Goal: Communication & Community: Share content

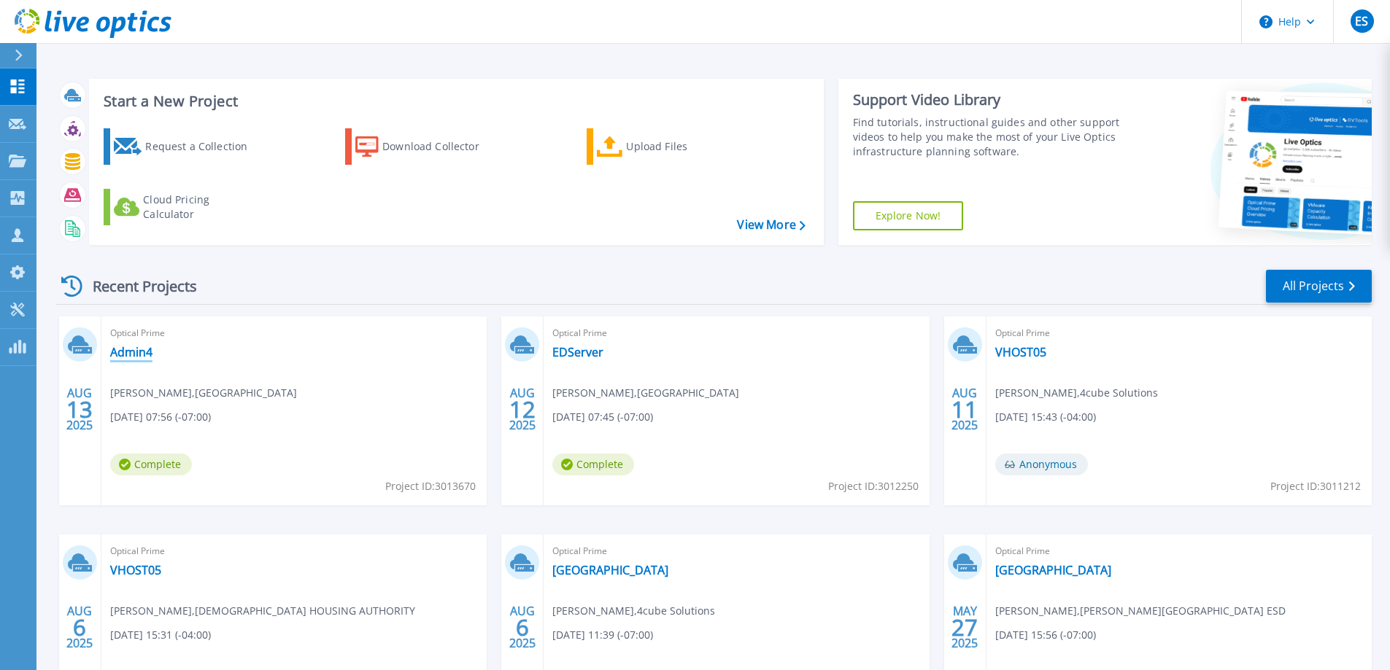
click at [120, 355] on link "Admin4" at bounding box center [131, 352] width 42 height 15
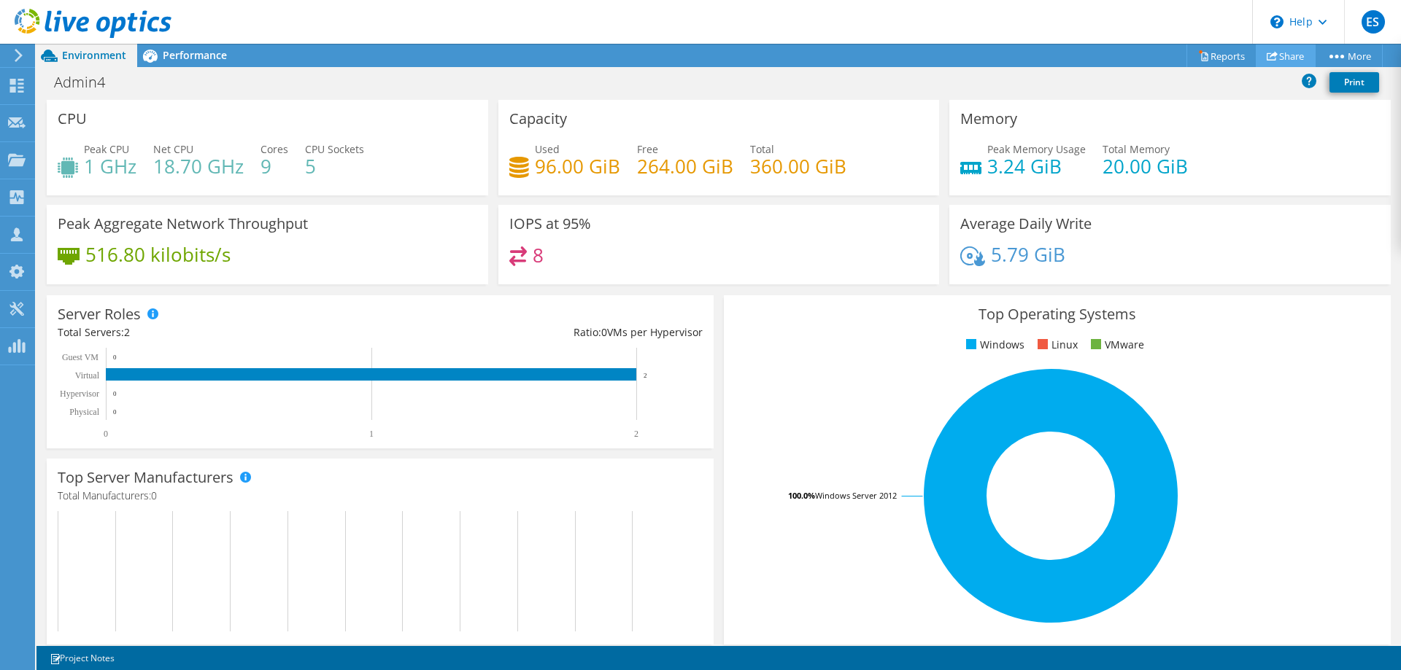
click at [1280, 55] on link "Share" at bounding box center [1286, 56] width 60 height 23
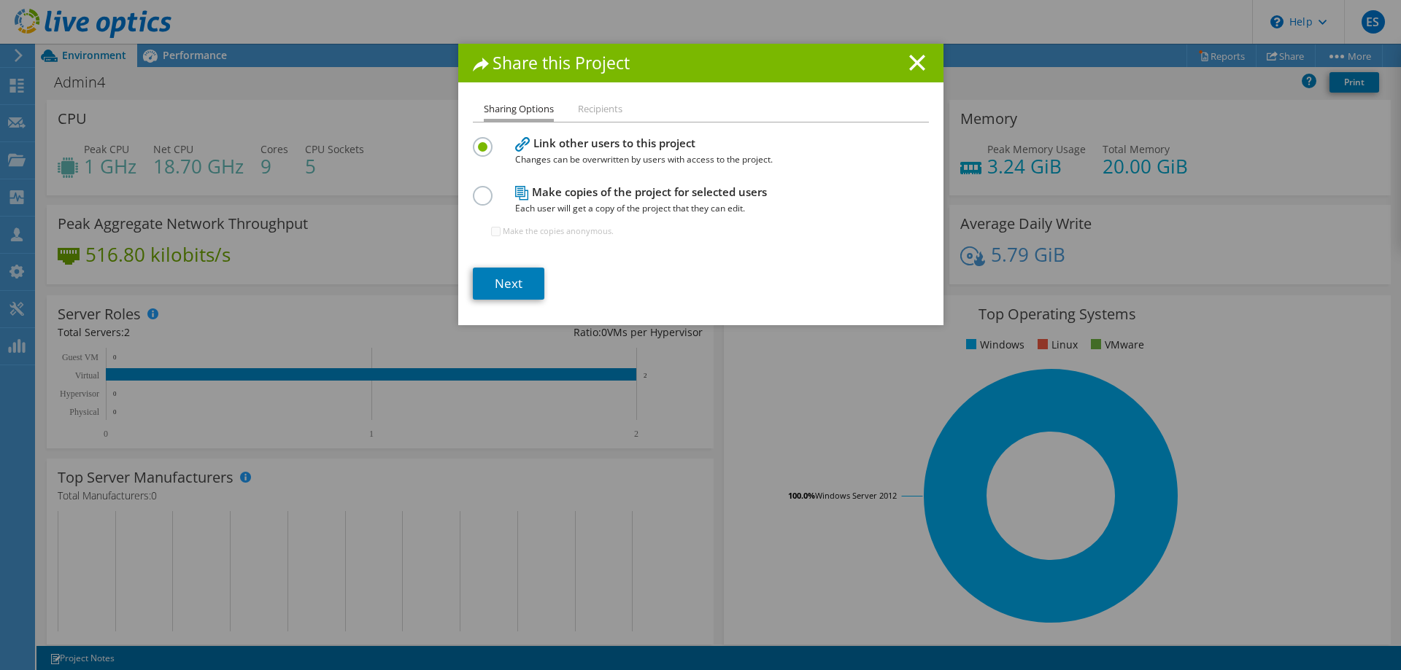
click at [591, 111] on li "Recipients" at bounding box center [600, 110] width 45 height 18
click at [498, 287] on link "Next" at bounding box center [508, 284] width 71 height 32
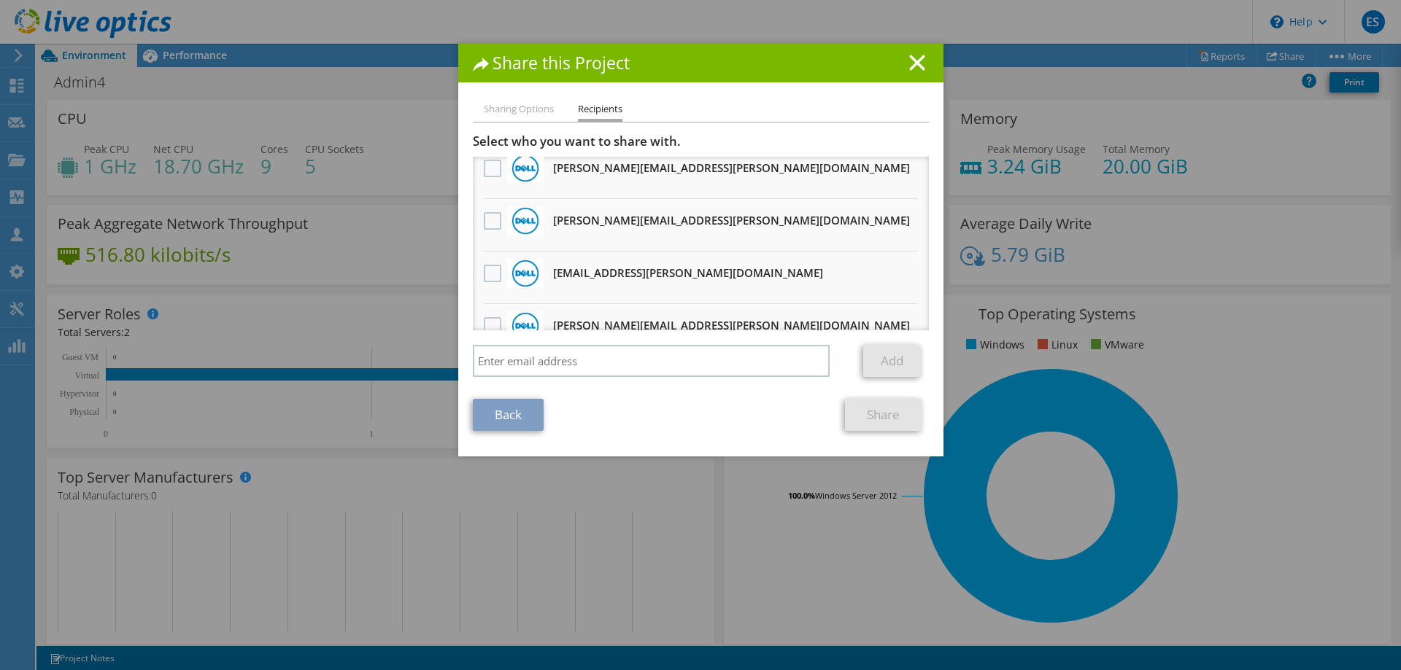
scroll to position [540, 0]
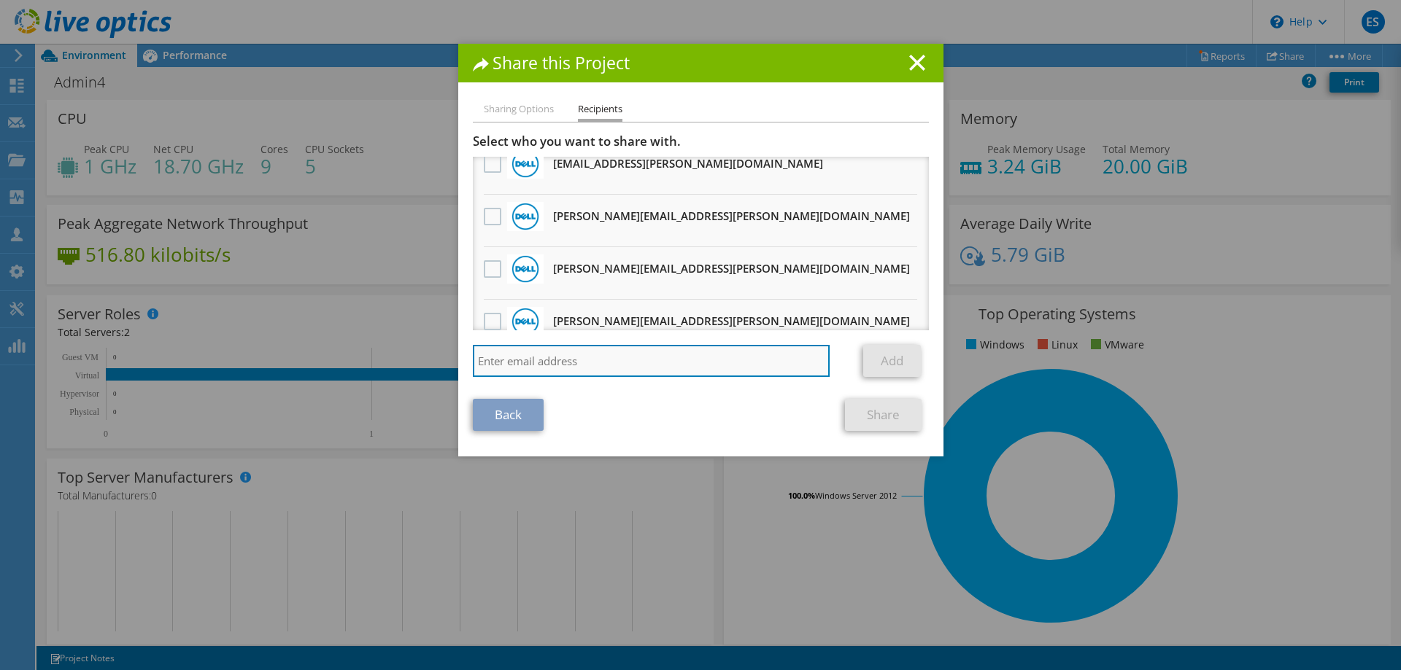
click at [576, 363] on input "search" at bounding box center [651, 361] width 357 height 32
type input "[PERSON_NAME]"
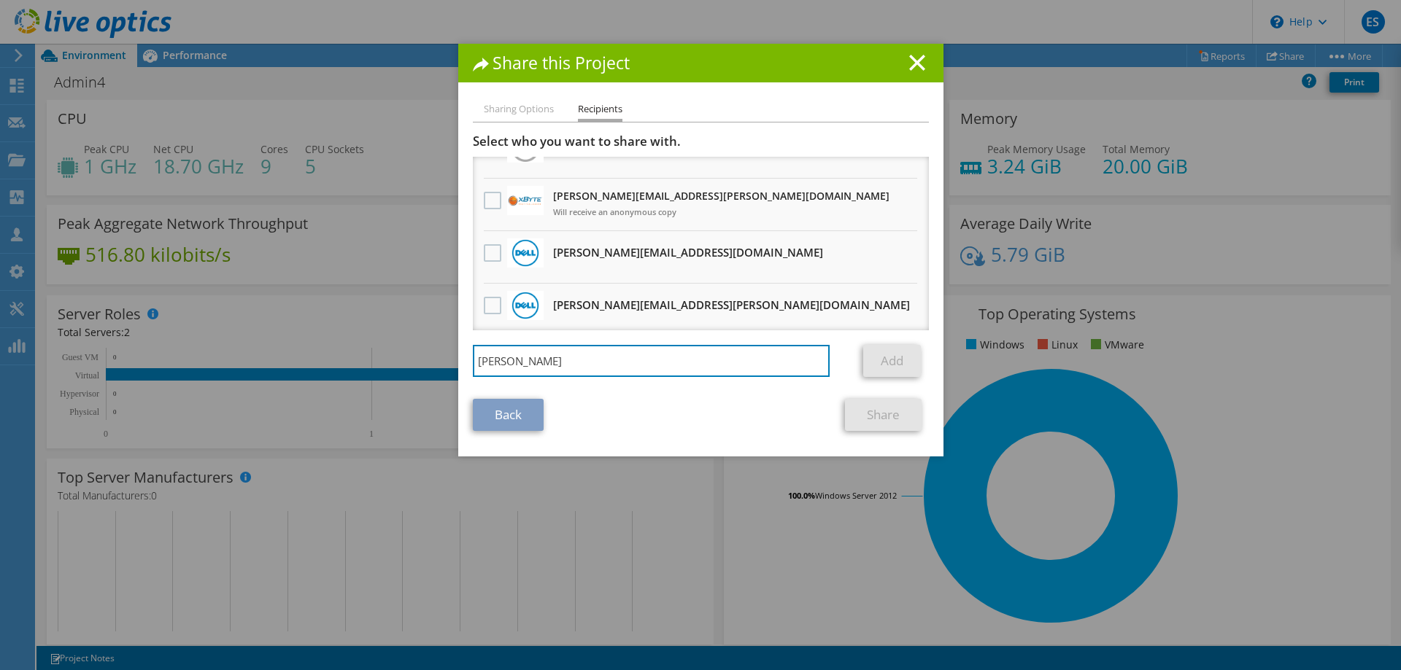
scroll to position [0, 0]
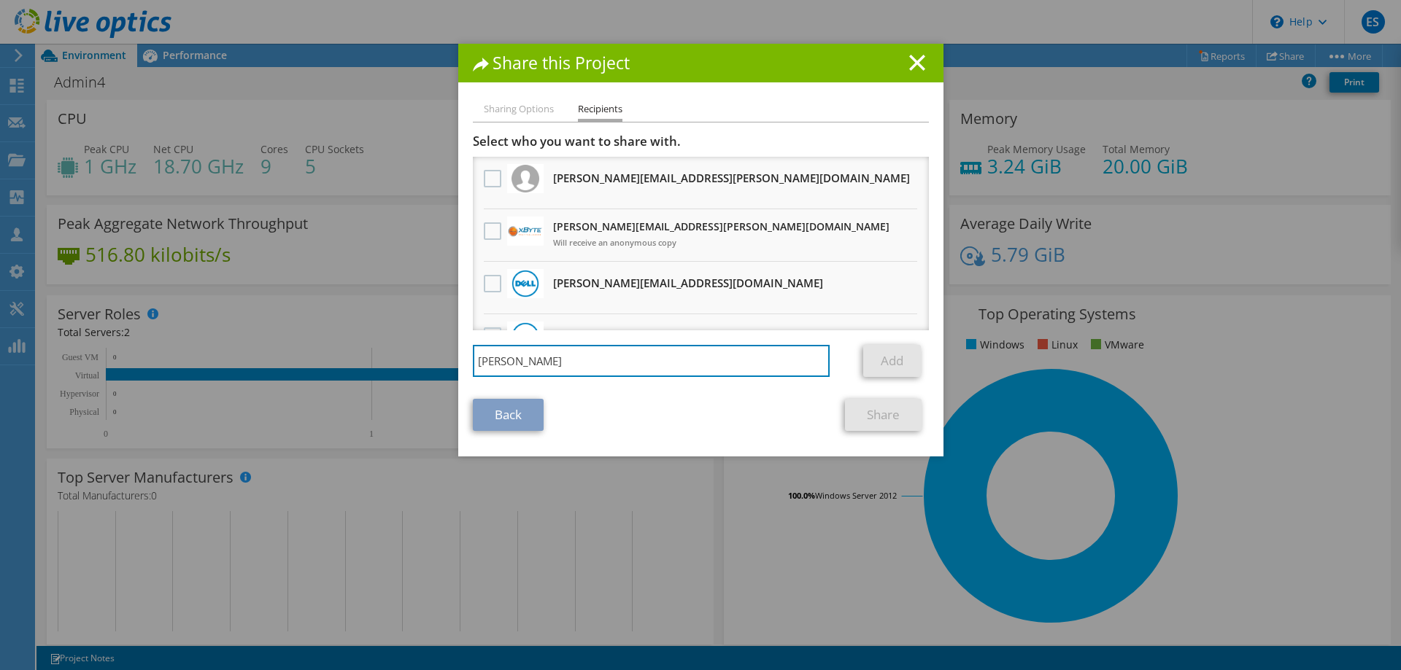
drag, startPoint x: 546, startPoint y: 368, endPoint x: 395, endPoint y: 359, distance: 152.0
click at [395, 359] on div "Share this Project Sharing Options Recipients Link other users to this project …" at bounding box center [700, 335] width 1401 height 583
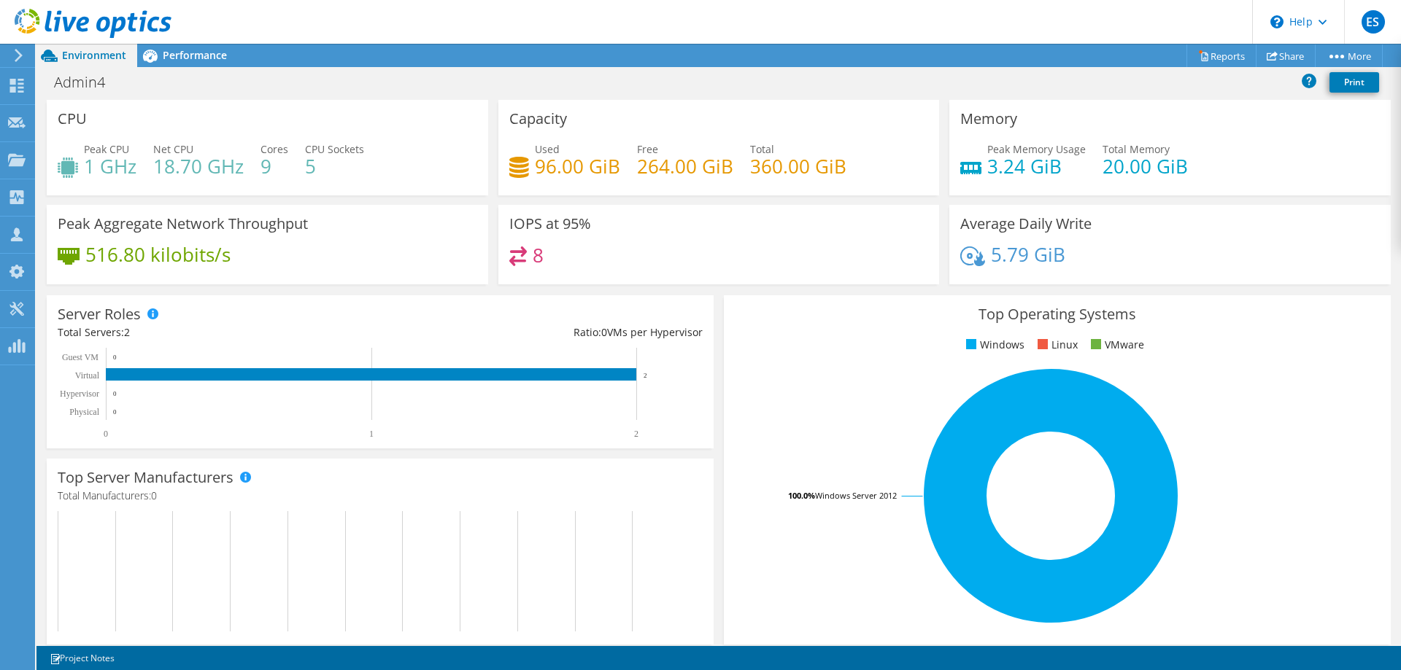
click at [595, 68] on div "Admin4 Print" at bounding box center [718, 83] width 1364 height 33
click at [631, 81] on div "Admin4 Print" at bounding box center [718, 82] width 1364 height 27
click at [668, 375] on rect at bounding box center [374, 393] width 632 height 91
click at [1284, 55] on link "Share" at bounding box center [1286, 56] width 60 height 23
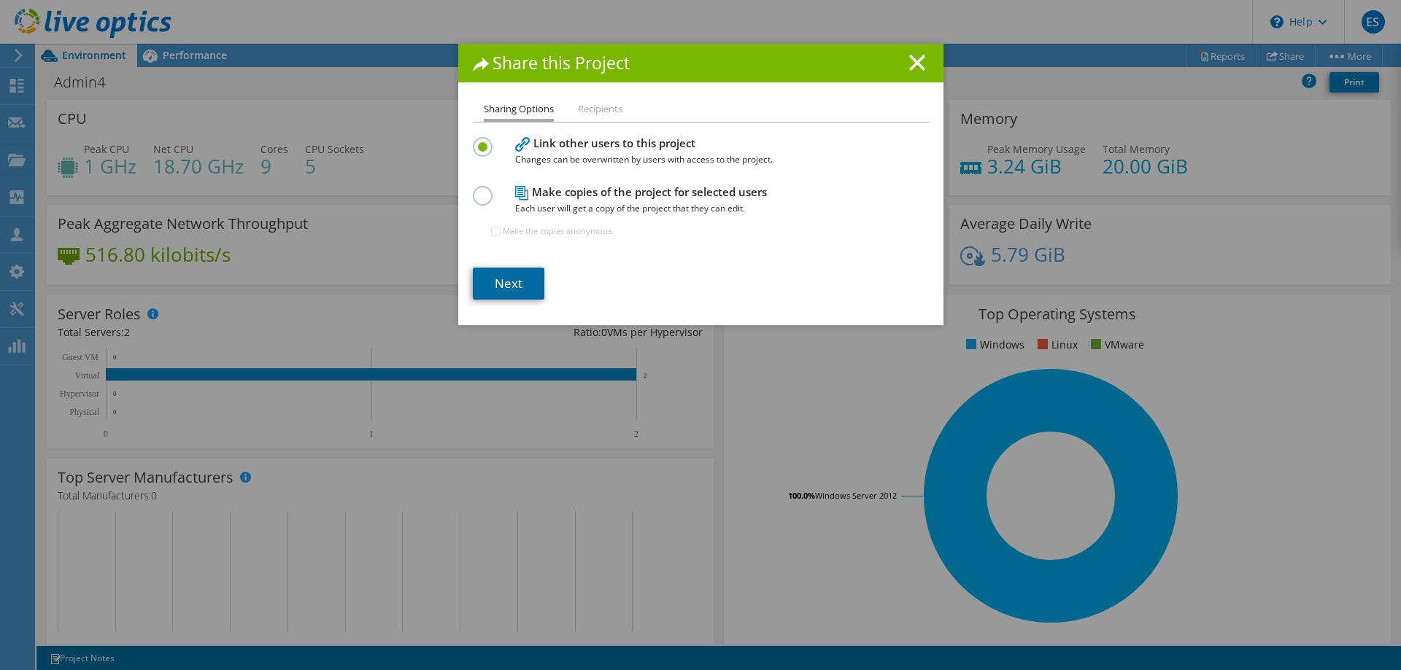
click at [503, 279] on link "Next" at bounding box center [508, 284] width 71 height 32
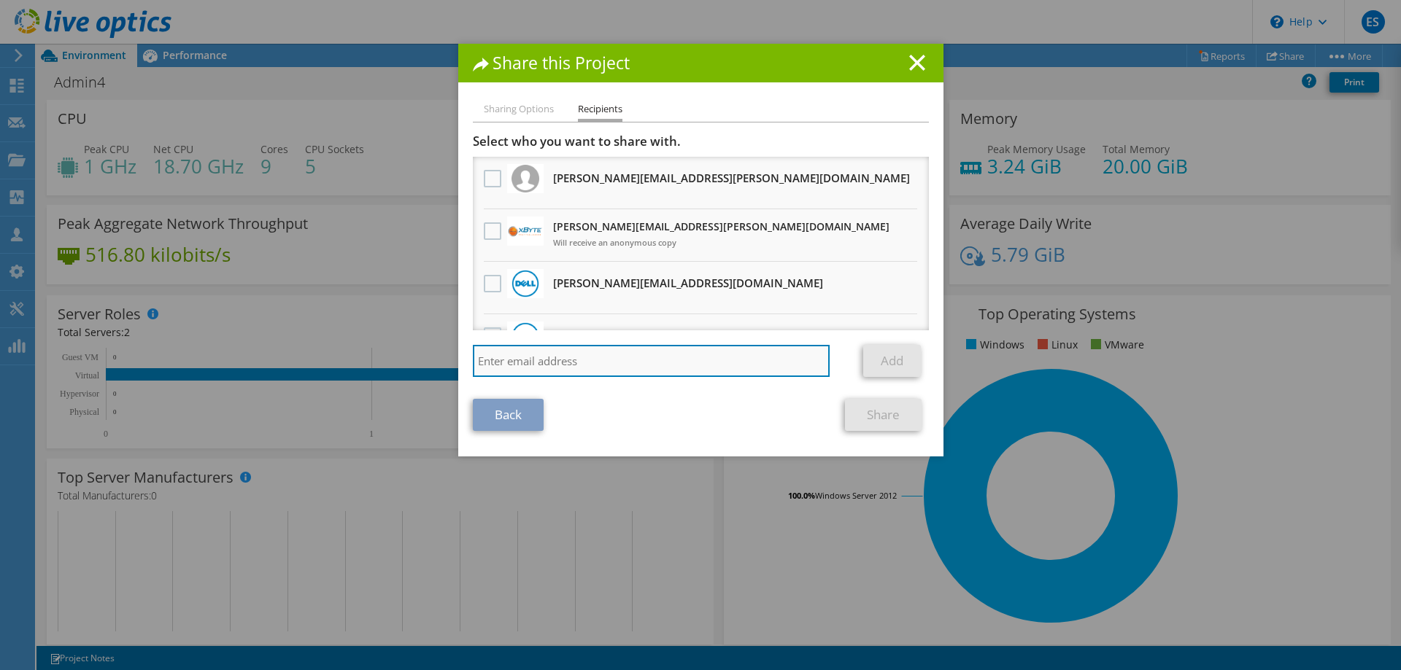
click at [523, 369] on input "search" at bounding box center [651, 361] width 357 height 32
type input "[PERSON_NAME][EMAIL_ADDRESS][PERSON_NAME][DOMAIN_NAME]"
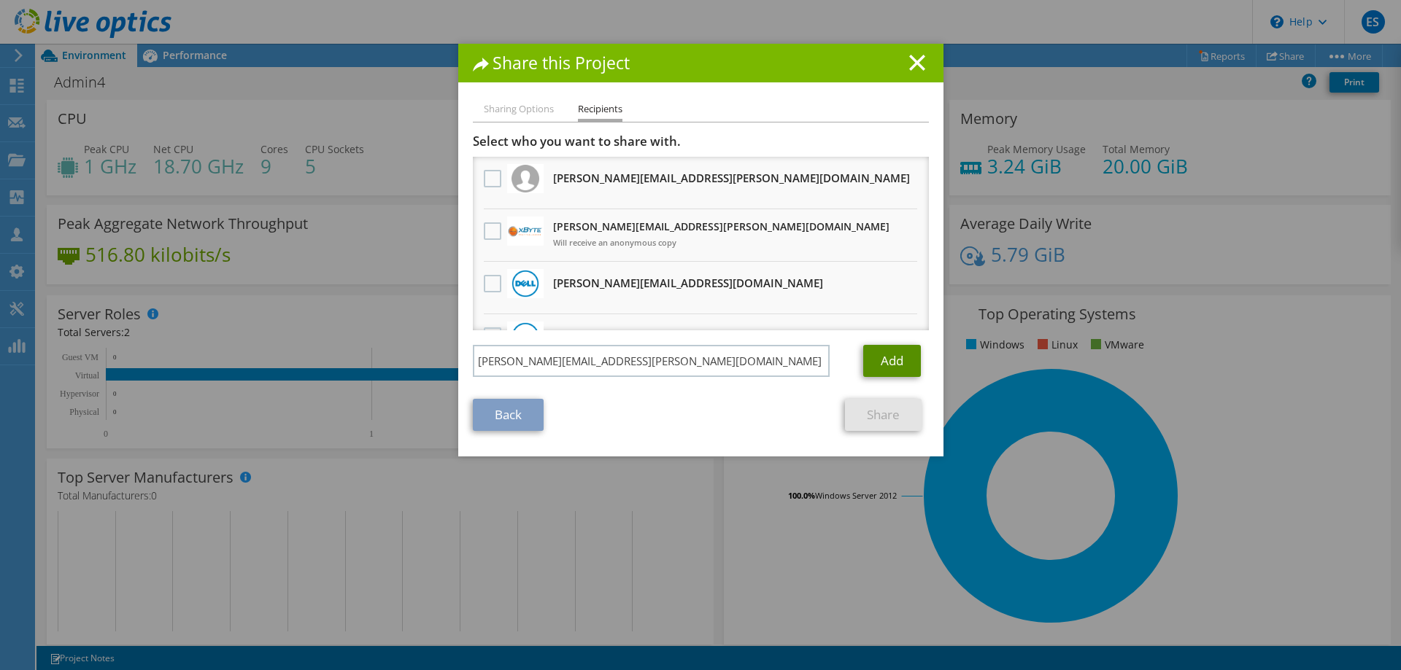
click at [883, 361] on link "Add" at bounding box center [892, 361] width 58 height 32
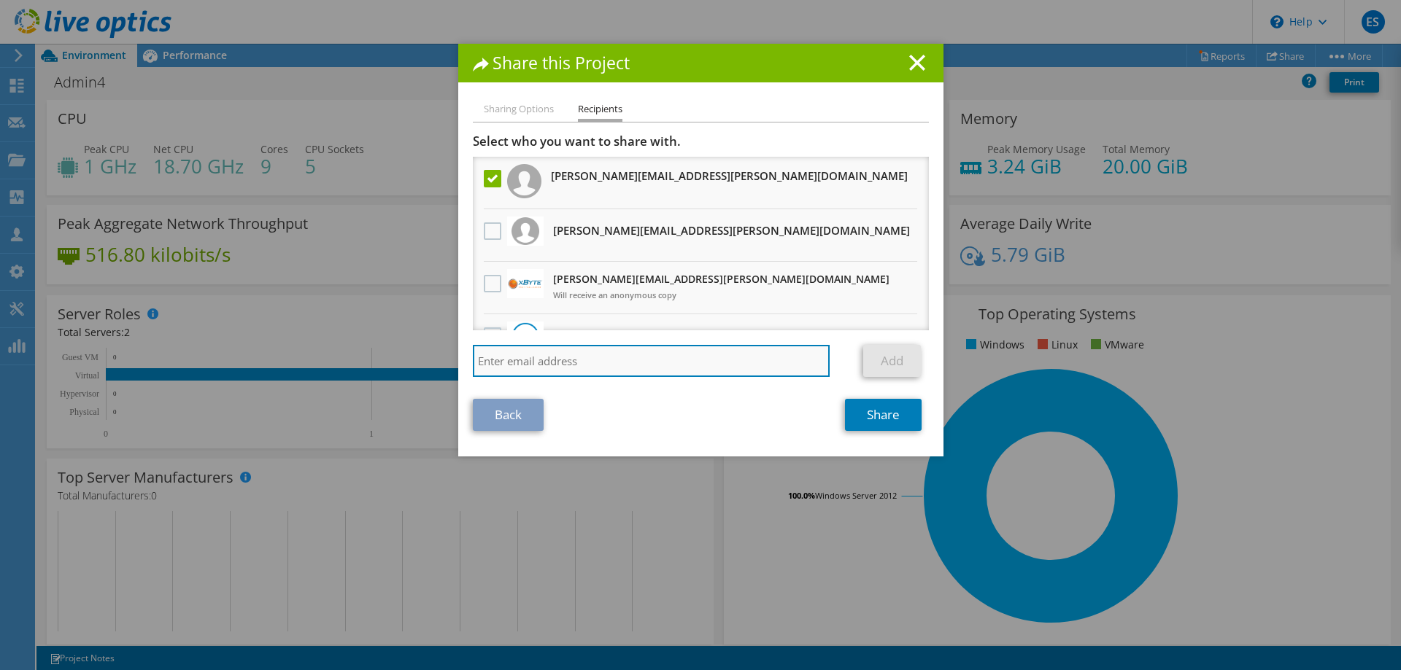
click at [598, 355] on input "search" at bounding box center [651, 361] width 357 height 32
type input "[EMAIL_ADDRESS][DOMAIN_NAME]"
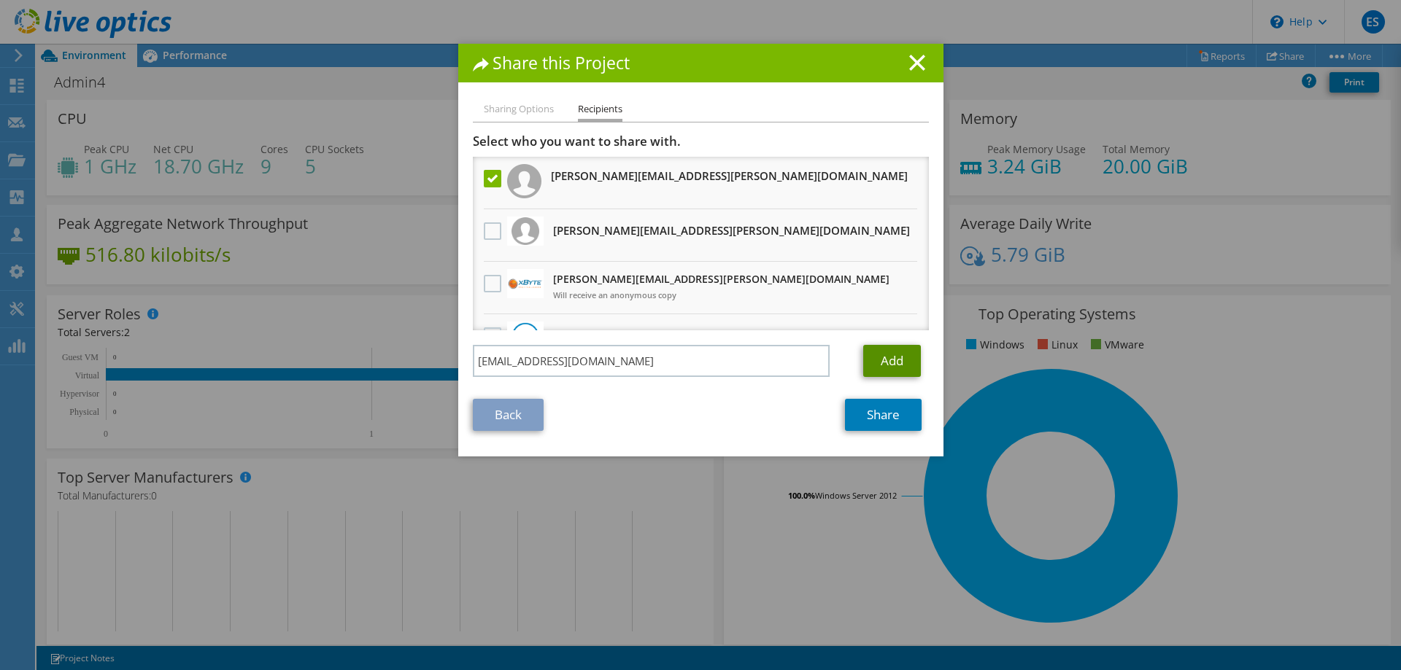
click at [877, 356] on link "Add" at bounding box center [892, 361] width 58 height 32
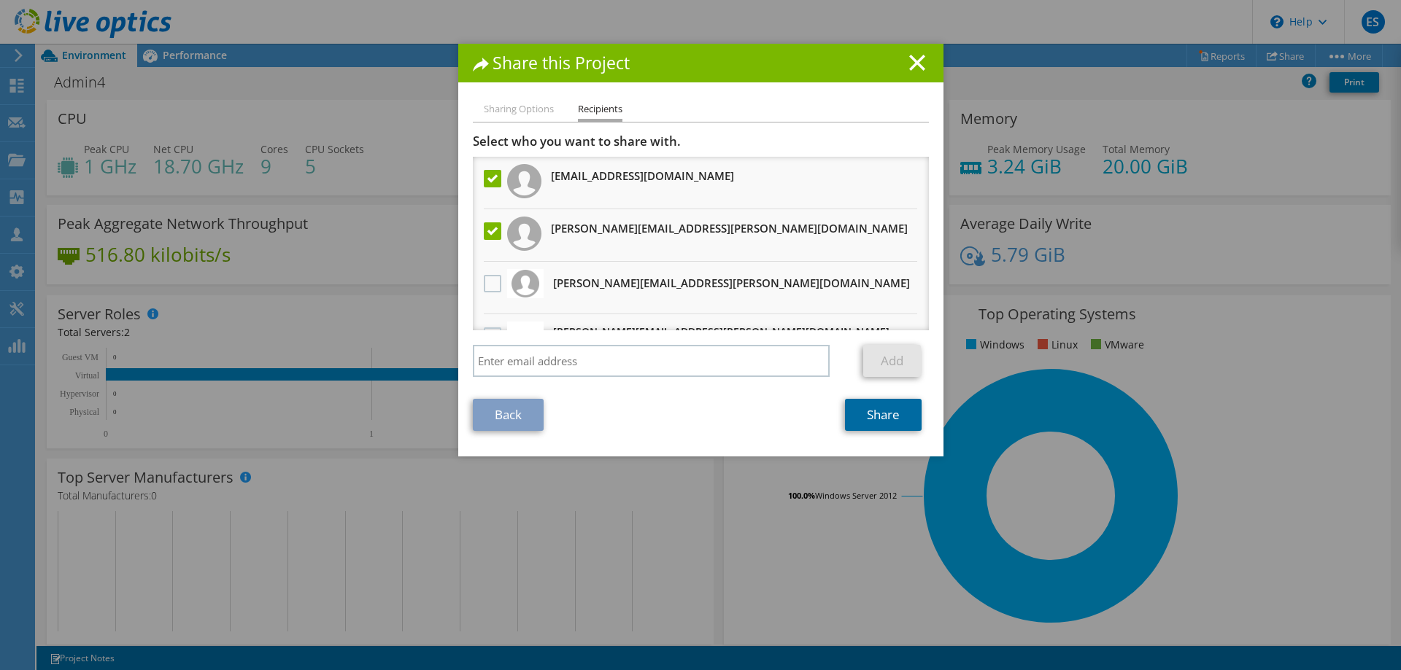
click at [886, 419] on link "Share" at bounding box center [883, 415] width 77 height 32
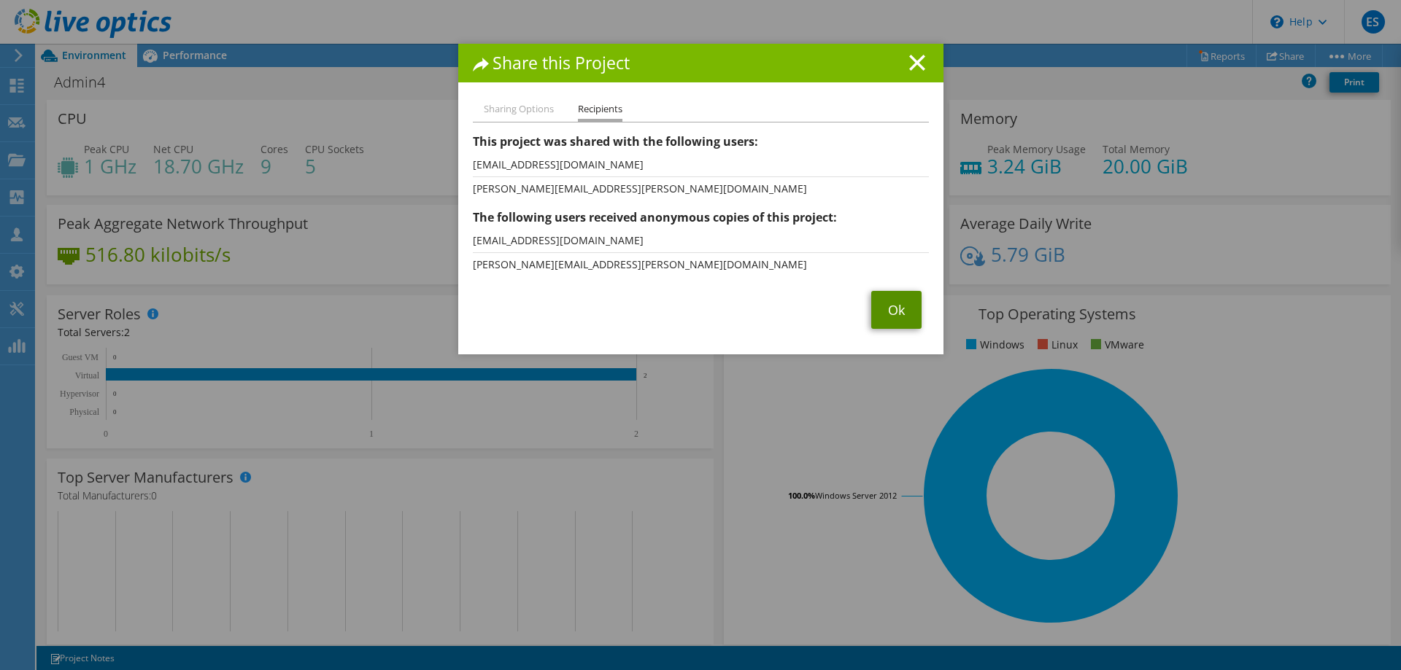
click at [905, 315] on link "Ok" at bounding box center [896, 310] width 50 height 38
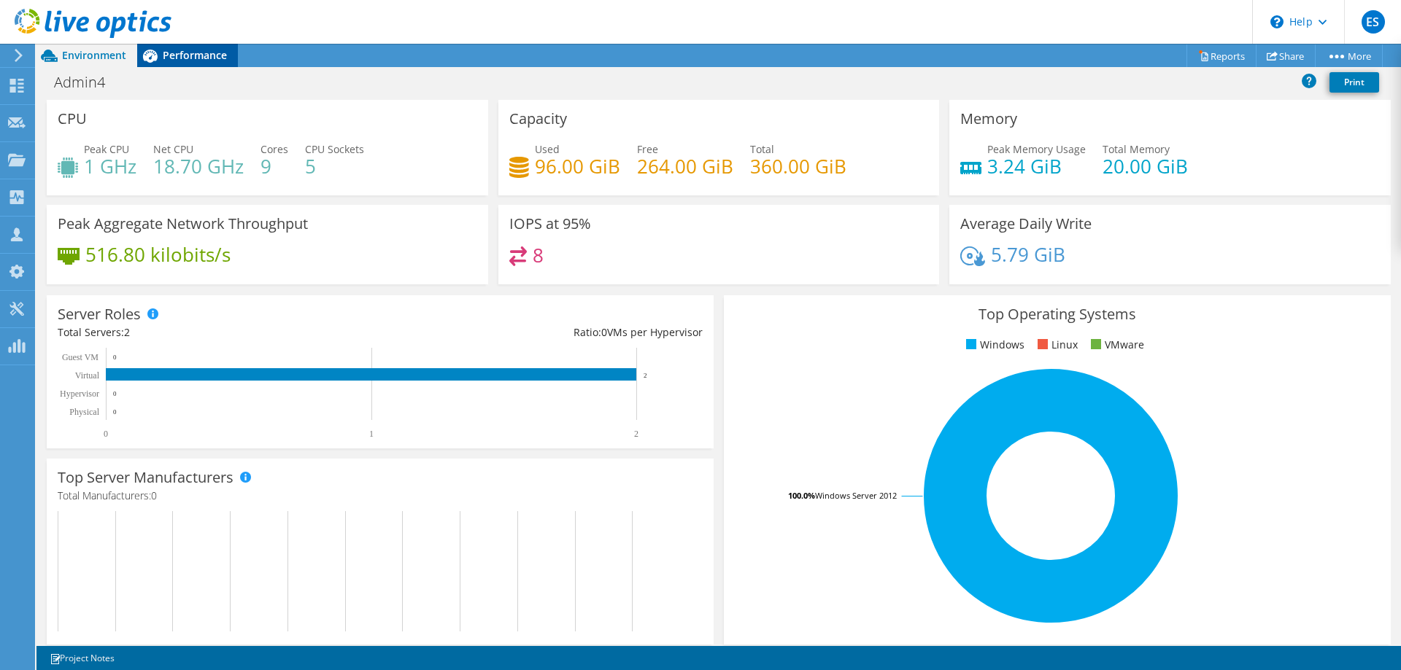
click at [223, 53] on span "Performance" at bounding box center [195, 55] width 64 height 14
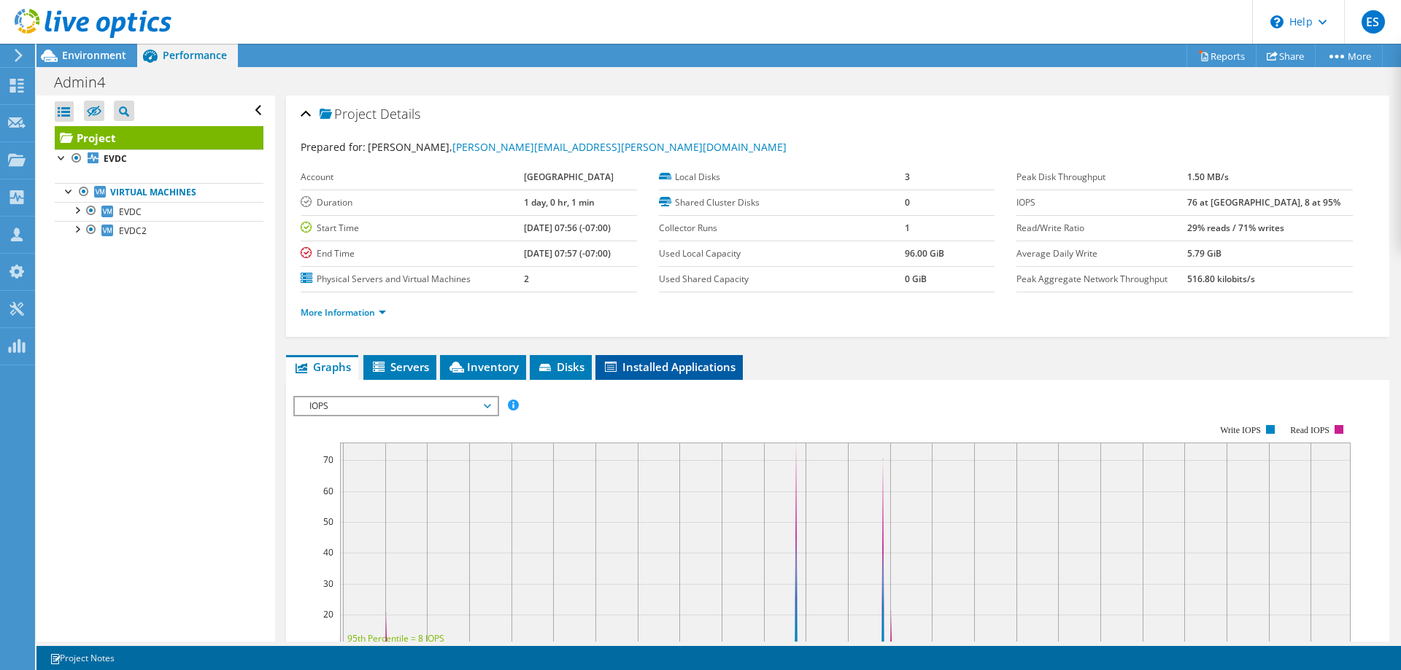
click at [631, 360] on span "Installed Applications" at bounding box center [669, 367] width 133 height 15
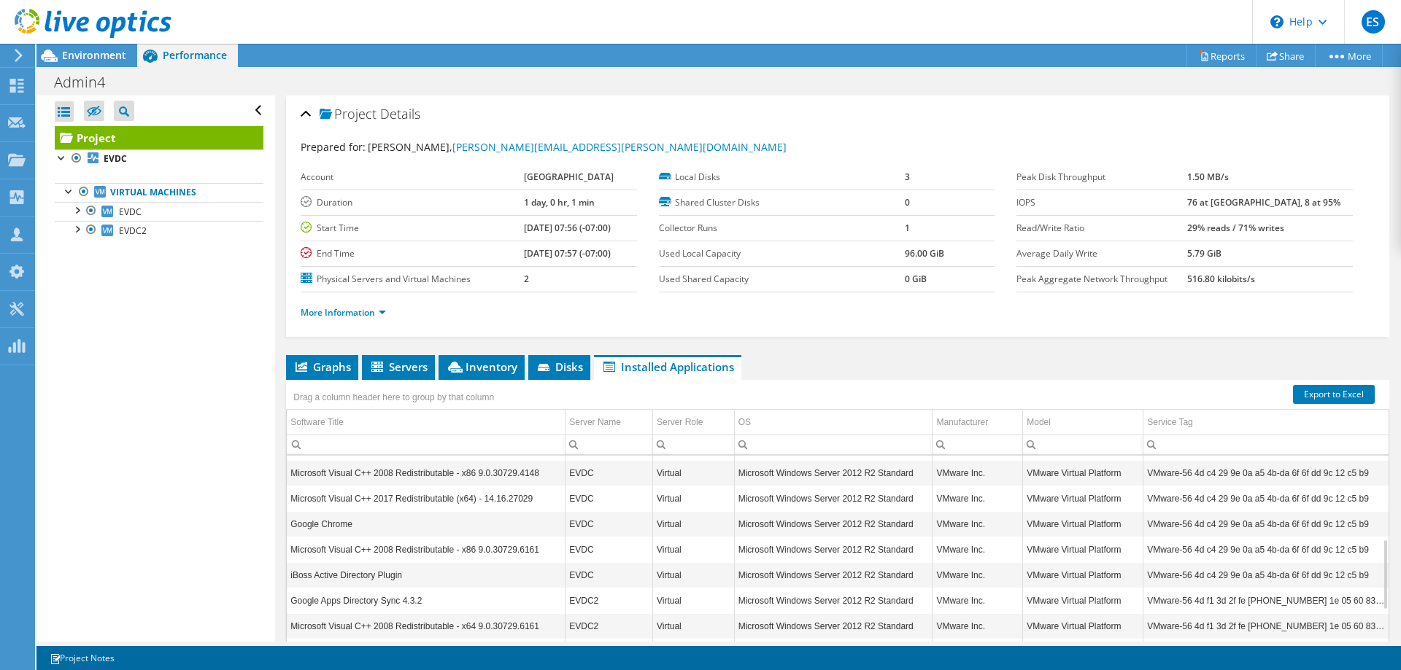
click at [1013, 115] on div "Project Details" at bounding box center [838, 114] width 1074 height 31
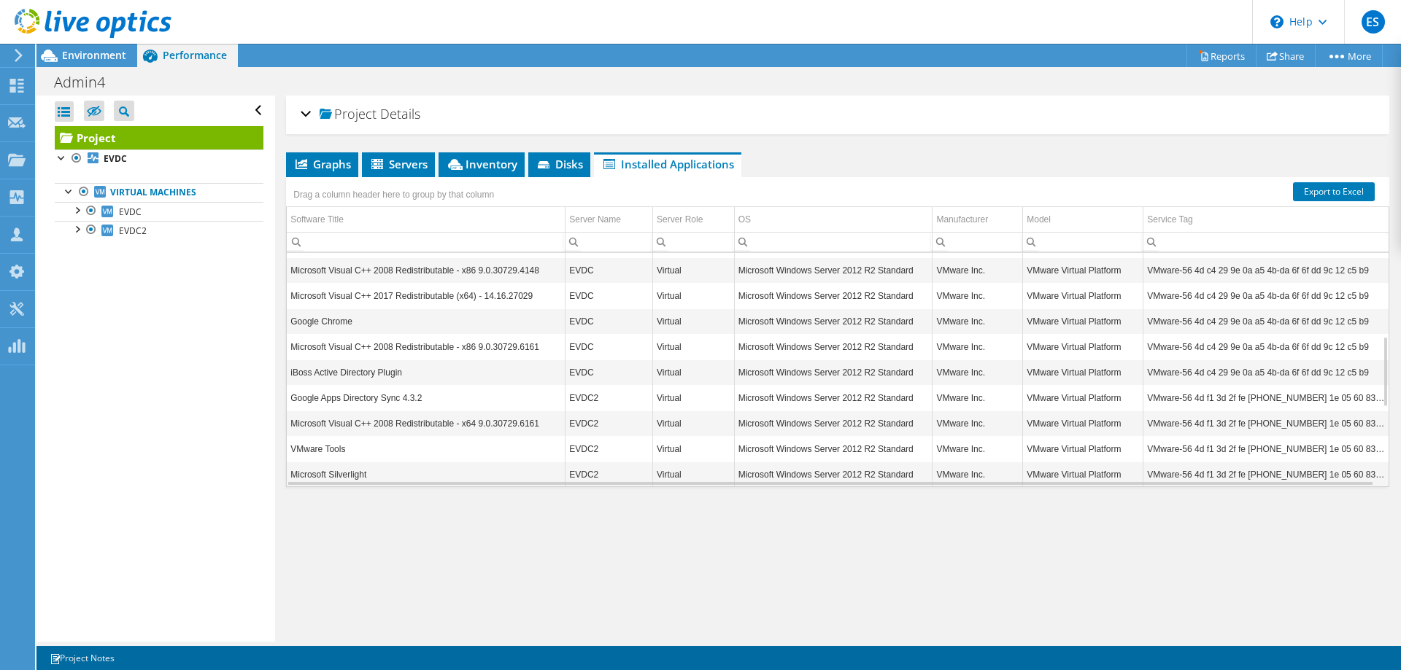
click at [1013, 115] on div "Project Details" at bounding box center [838, 114] width 1074 height 31
